Goal: Find specific page/section: Find specific page/section

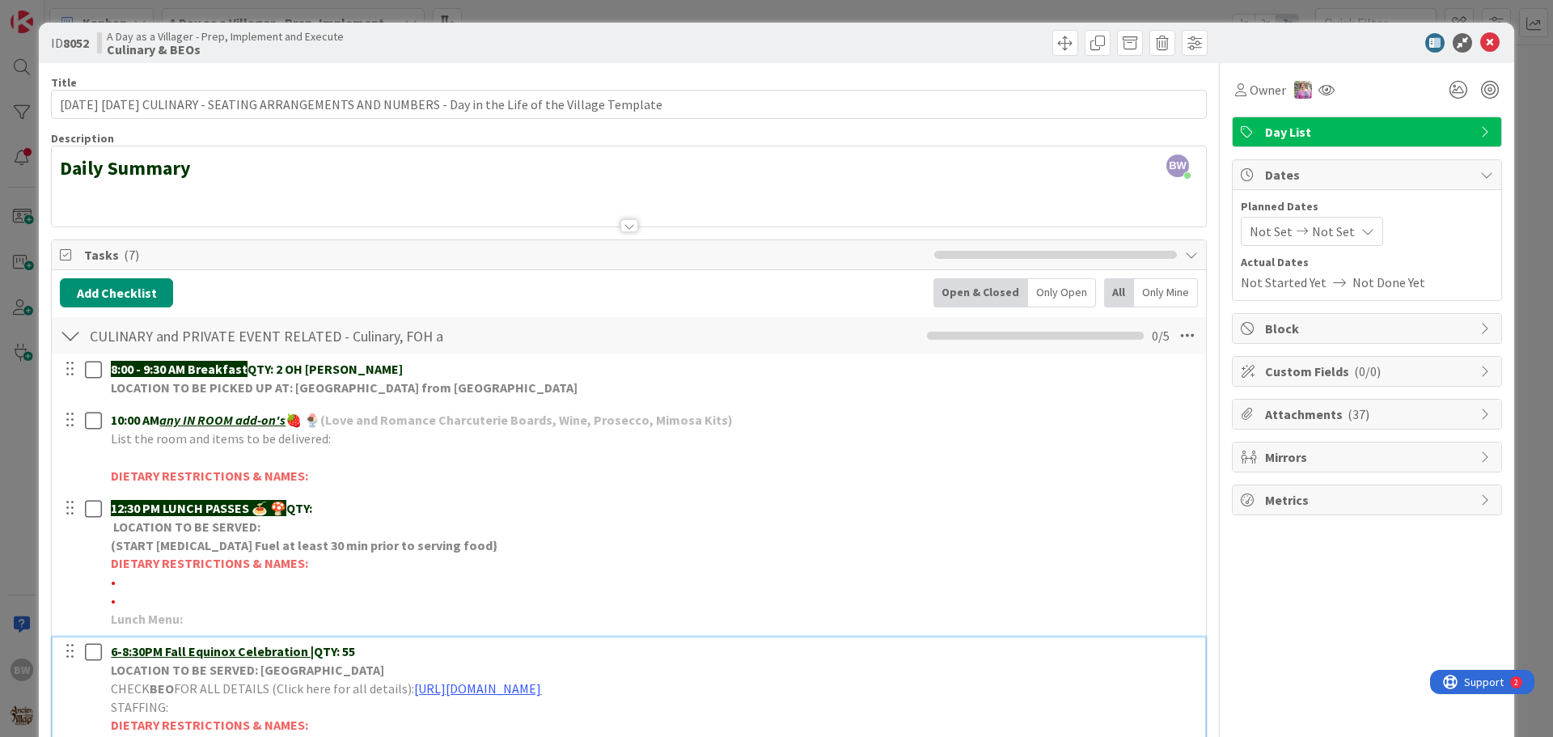
click at [356, 651] on p "6-8:30PM Fall Equinox Celebration | QTY: 55" at bounding box center [653, 651] width 1084 height 19
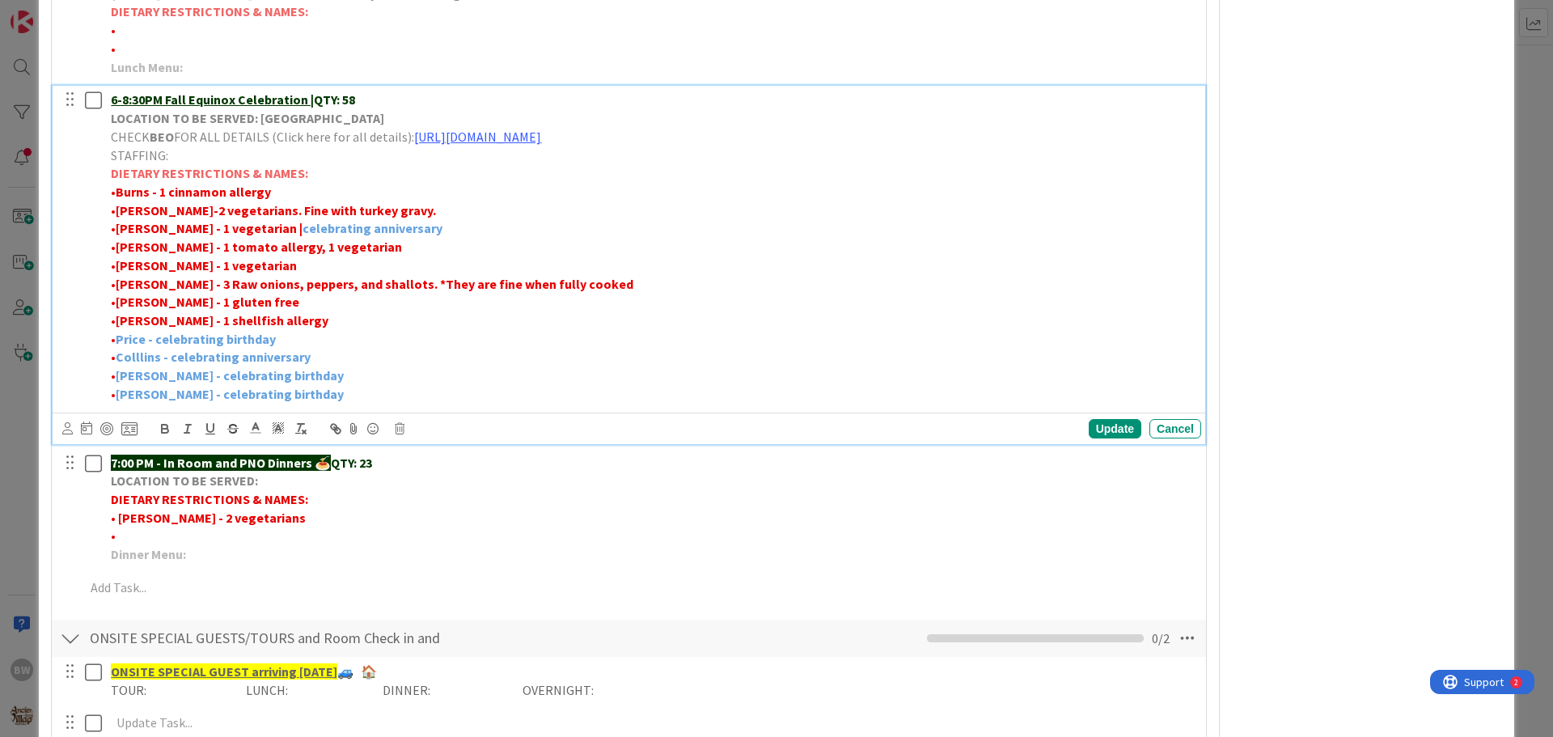
scroll to position [548, 0]
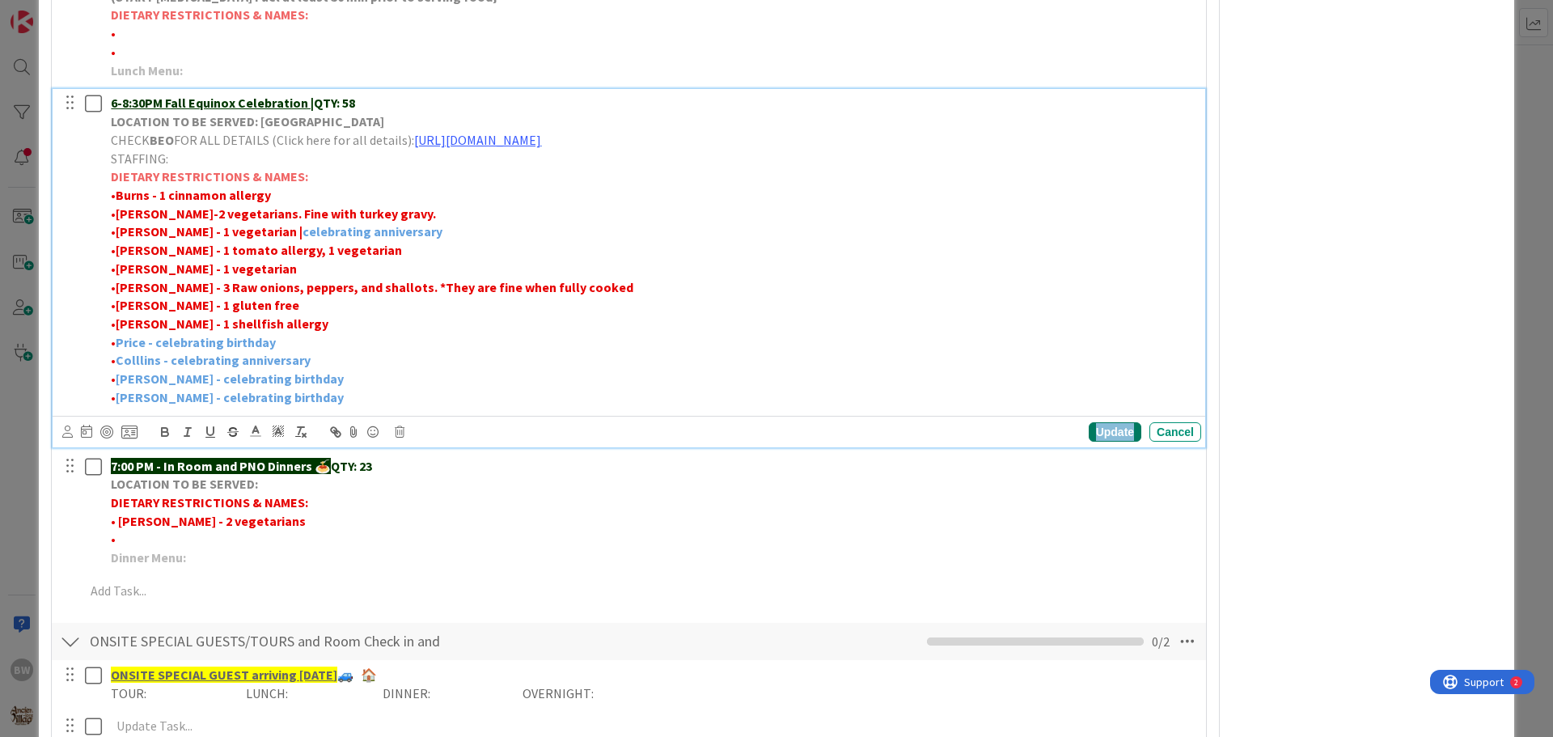
click at [1098, 430] on div "Update" at bounding box center [1115, 431] width 53 height 19
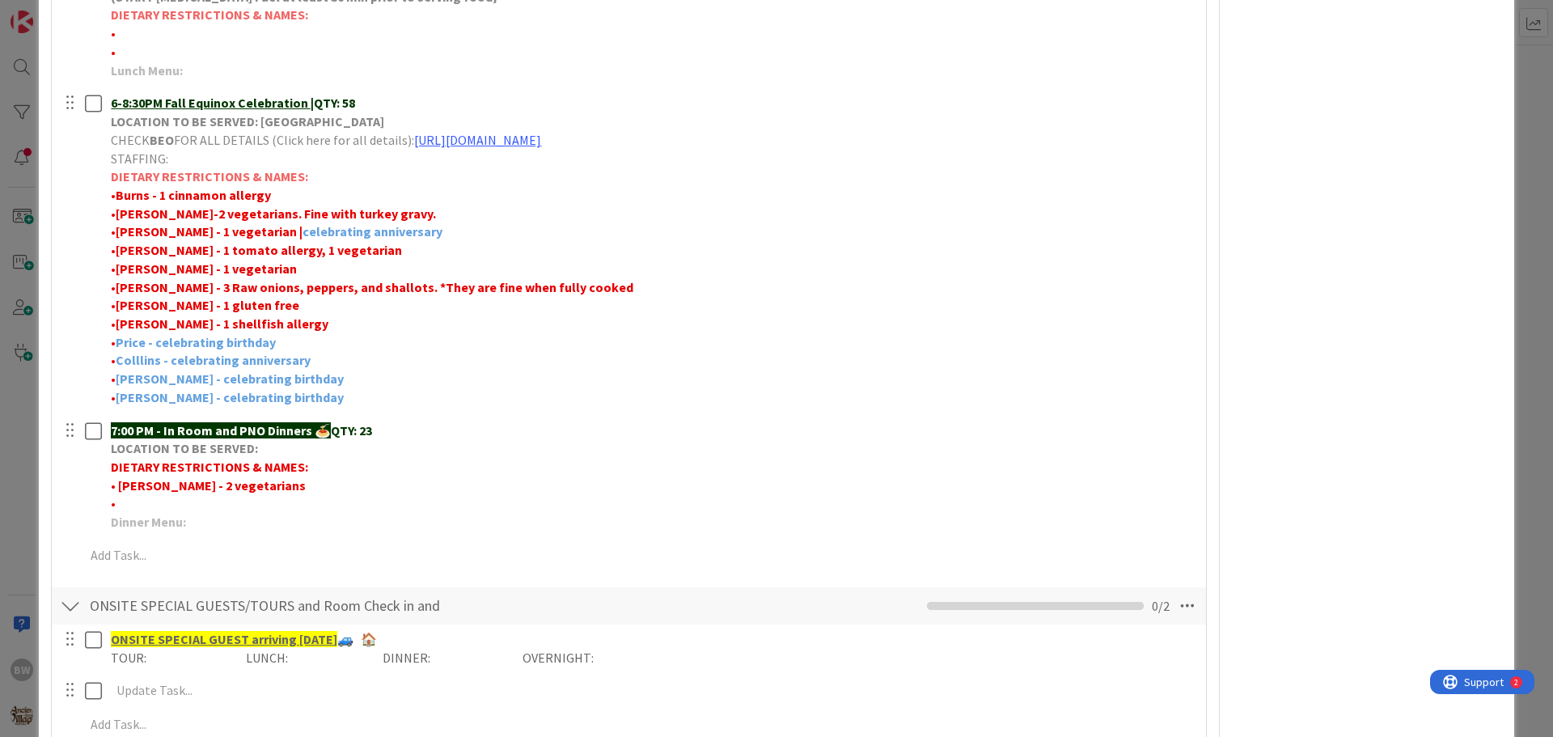
scroll to position [0, 0]
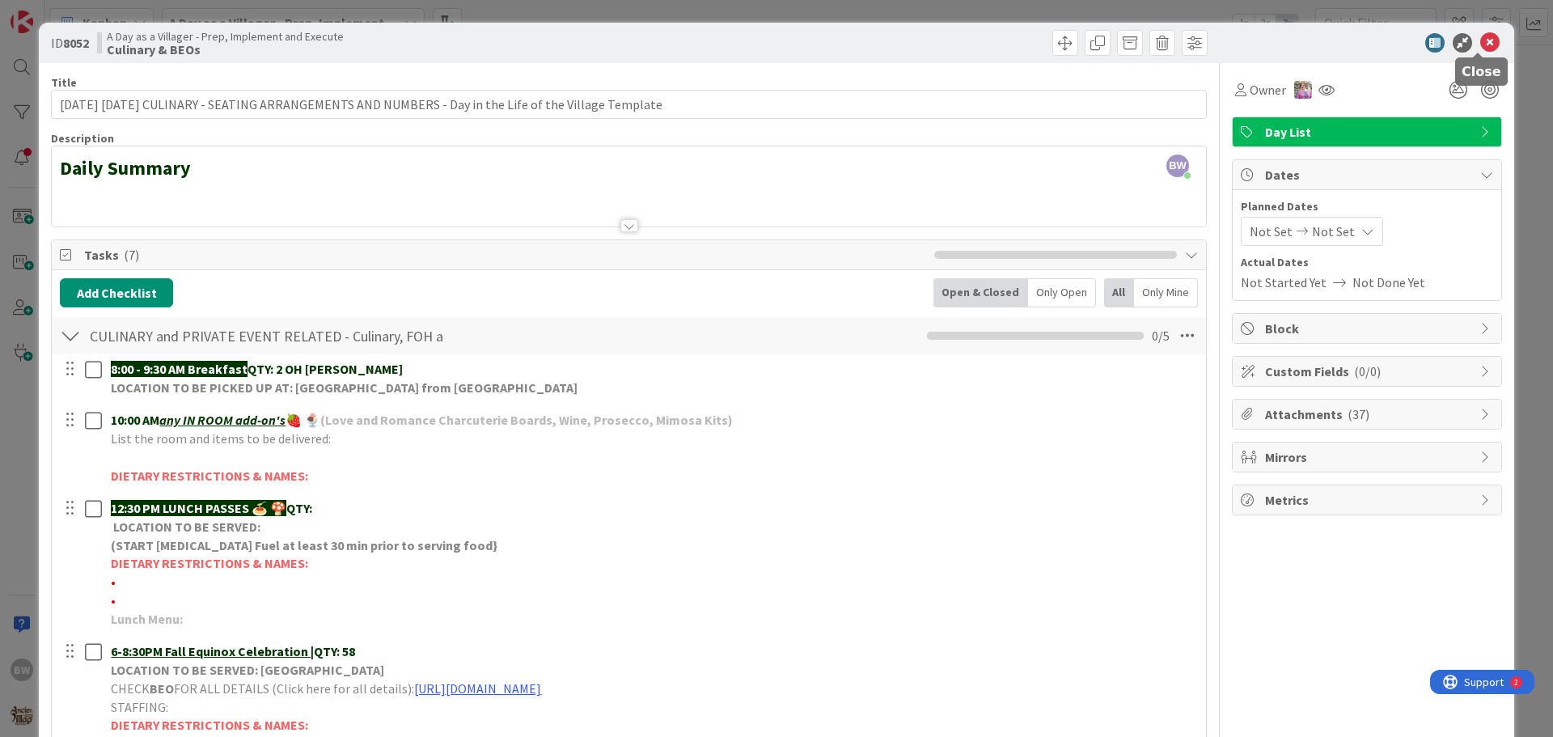
click at [1480, 42] on icon at bounding box center [1489, 42] width 19 height 19
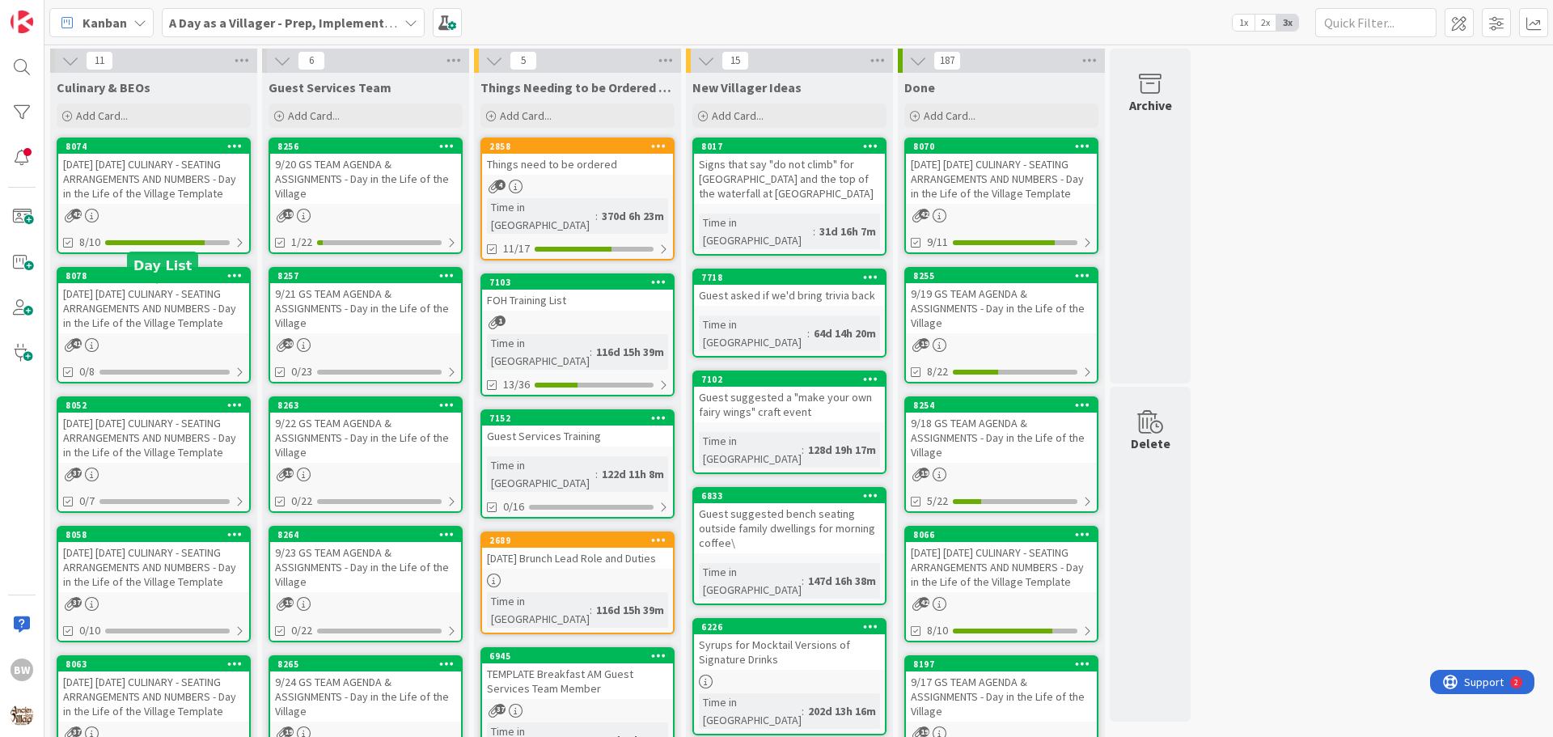
click at [147, 281] on div "8078" at bounding box center [158, 275] width 184 height 11
